Goal: Entertainment & Leisure: Consume media (video, audio)

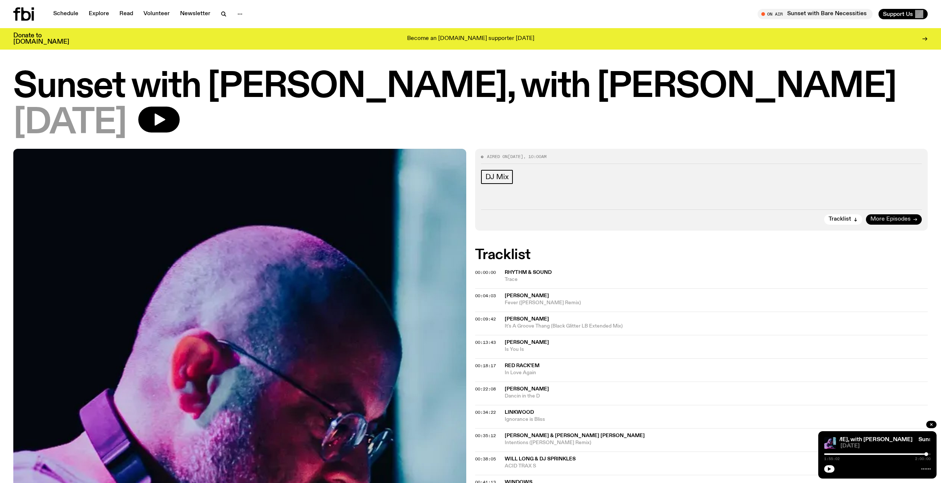
click at [901, 217] on span "More Episodes" at bounding box center [890, 219] width 40 height 6
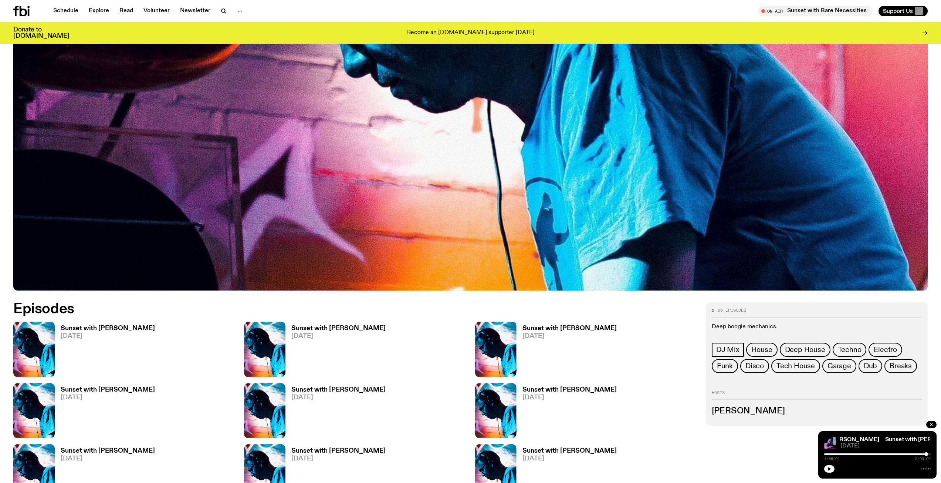
scroll to position [366, 0]
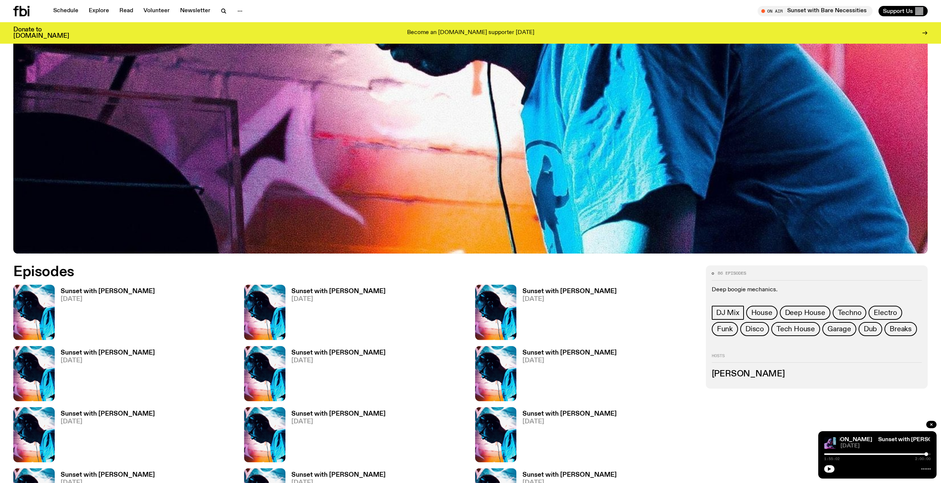
click at [108, 291] on h3 "Sunset with [PERSON_NAME]" at bounding box center [108, 291] width 94 height 6
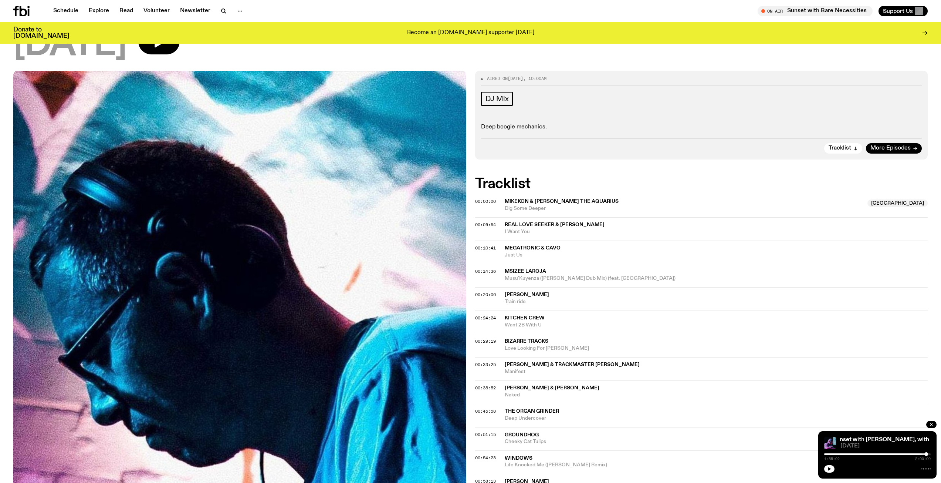
scroll to position [72, 0]
click at [811, 13] on span "Tune in live" at bounding box center [817, 11] width 103 height 6
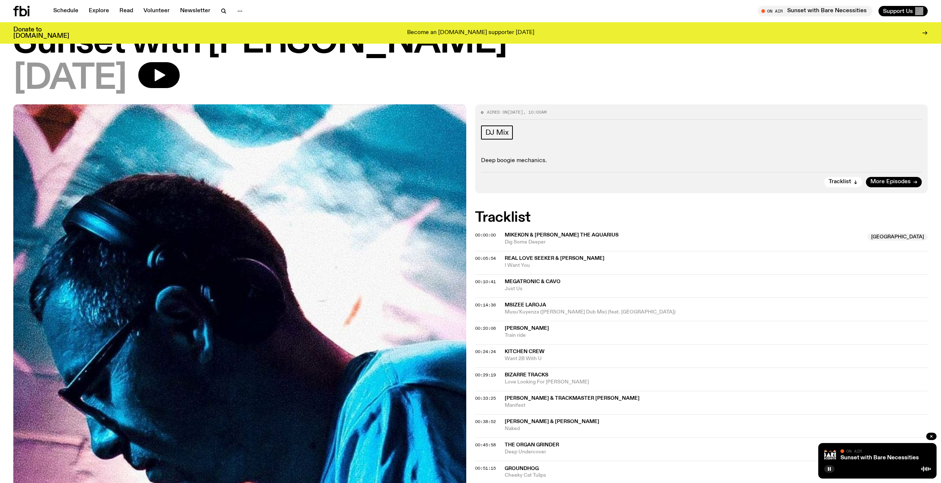
scroll to position [0, 0]
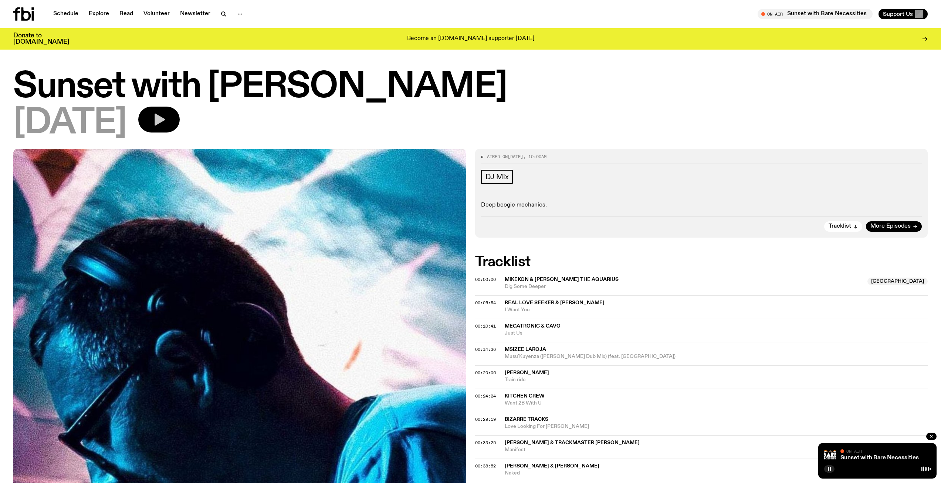
click at [165, 119] on icon "button" at bounding box center [160, 120] width 11 height 12
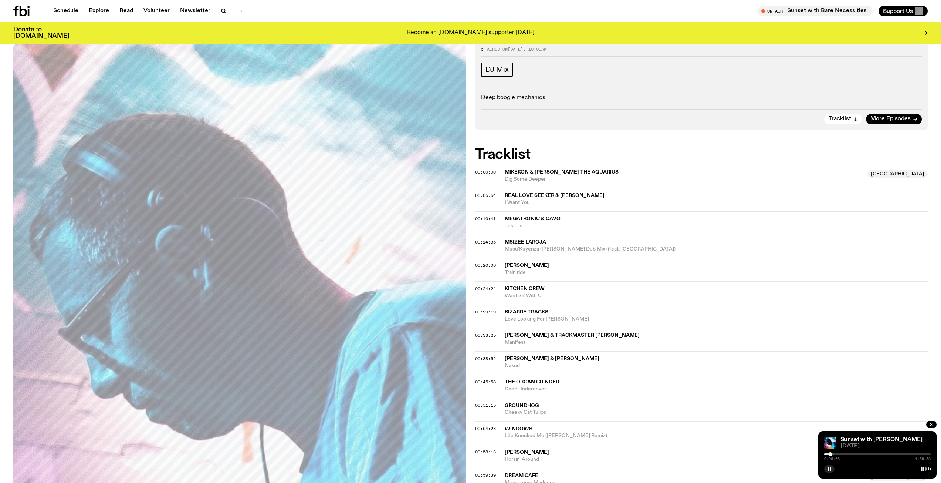
scroll to position [144, 0]
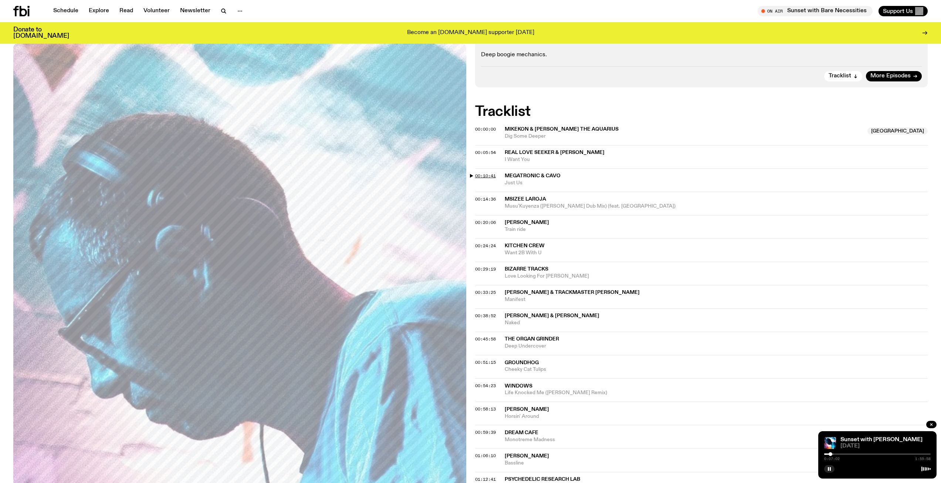
click at [490, 175] on span "00:10:41" at bounding box center [485, 176] width 21 height 6
